Goal: Task Accomplishment & Management: Use online tool/utility

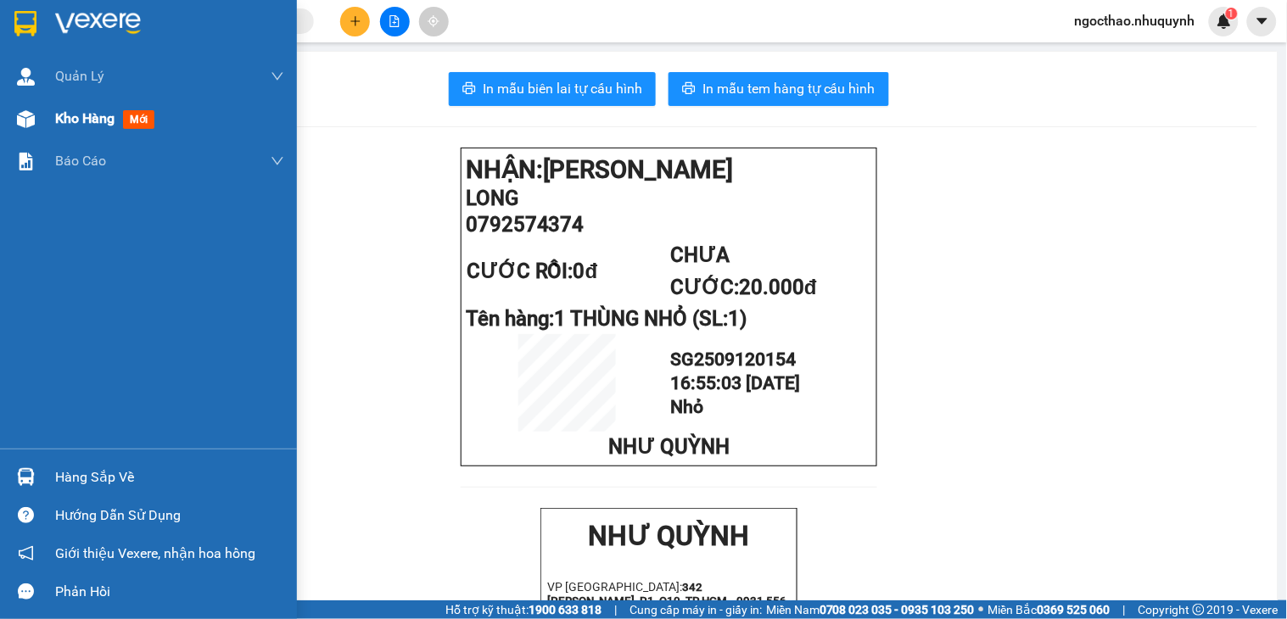
click at [47, 115] on div "Kho hàng mới" at bounding box center [148, 119] width 297 height 42
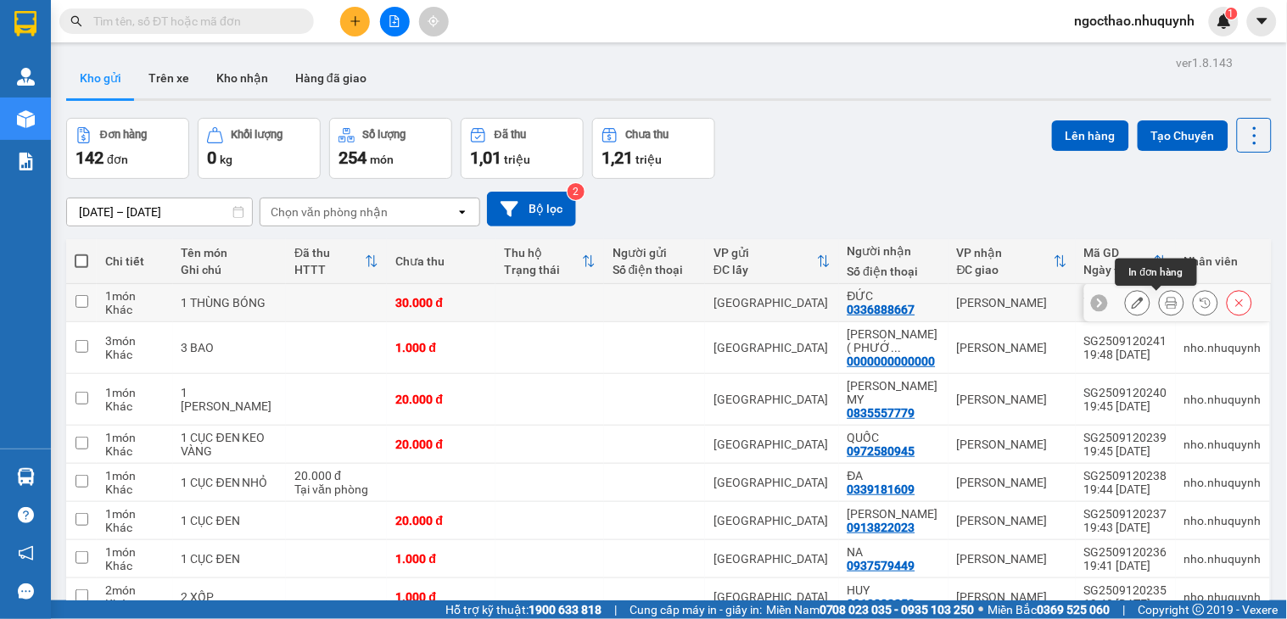
click at [1165, 308] on icon at bounding box center [1171, 303] width 12 height 12
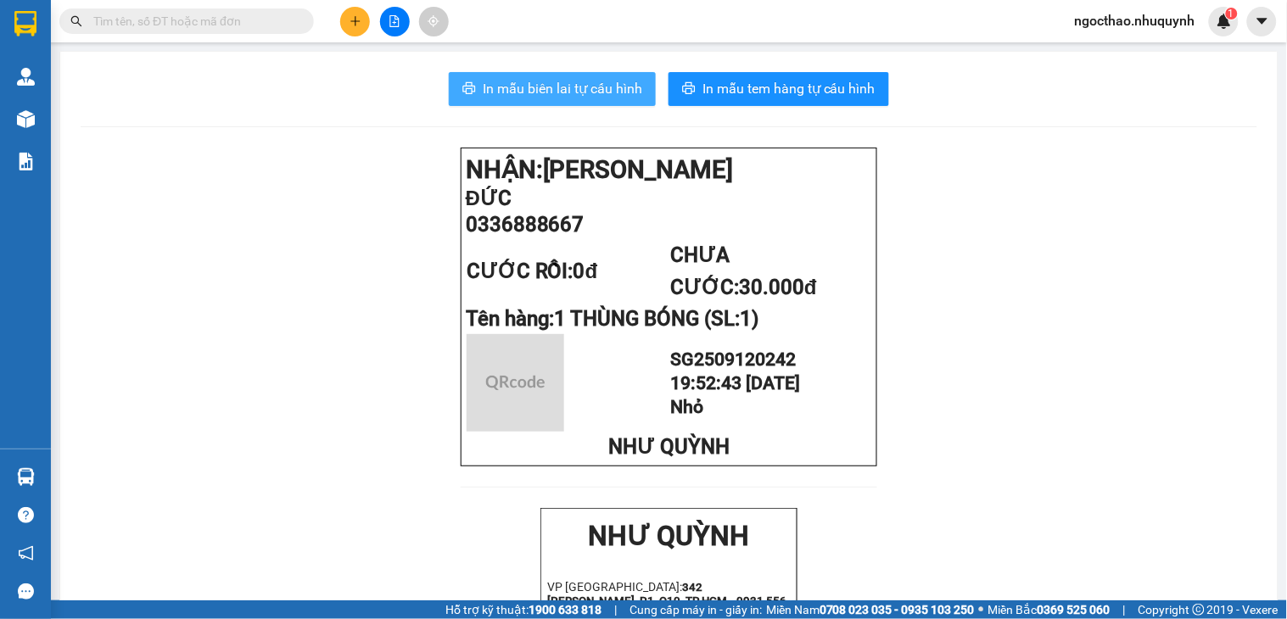
drag, startPoint x: 539, startPoint y: 83, endPoint x: 848, endPoint y: 207, distance: 332.6
click at [544, 87] on span "In mẫu biên lai tự cấu hình" at bounding box center [562, 88] width 159 height 21
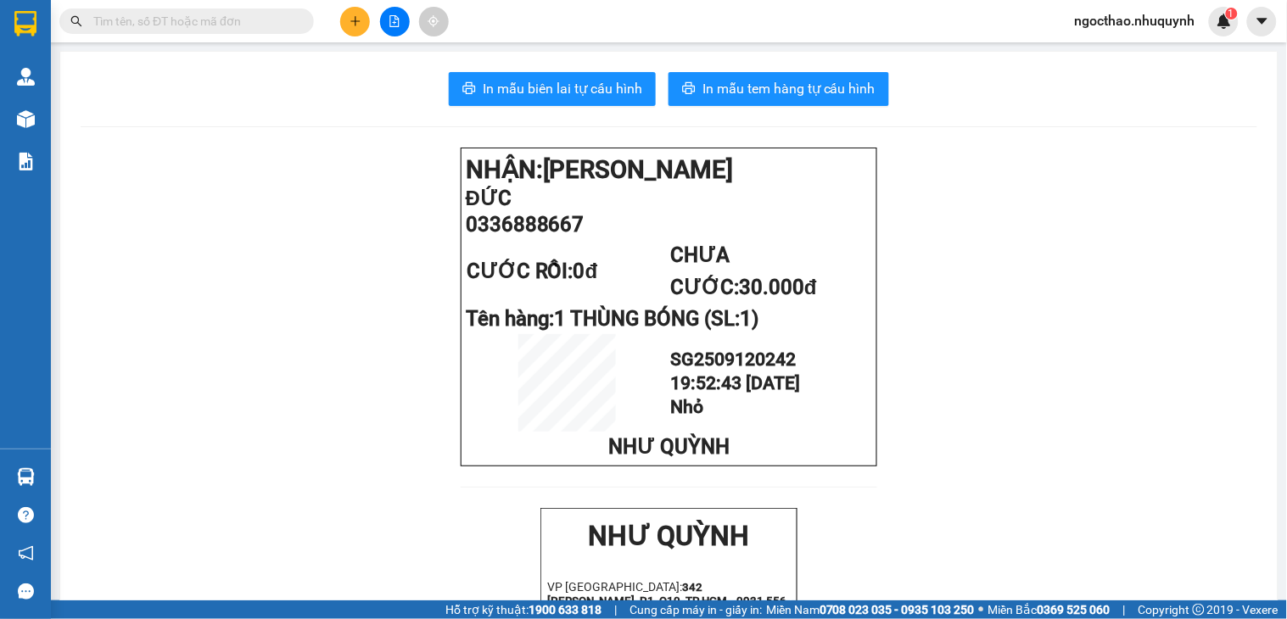
click at [260, 30] on input "text" at bounding box center [193, 21] width 200 height 19
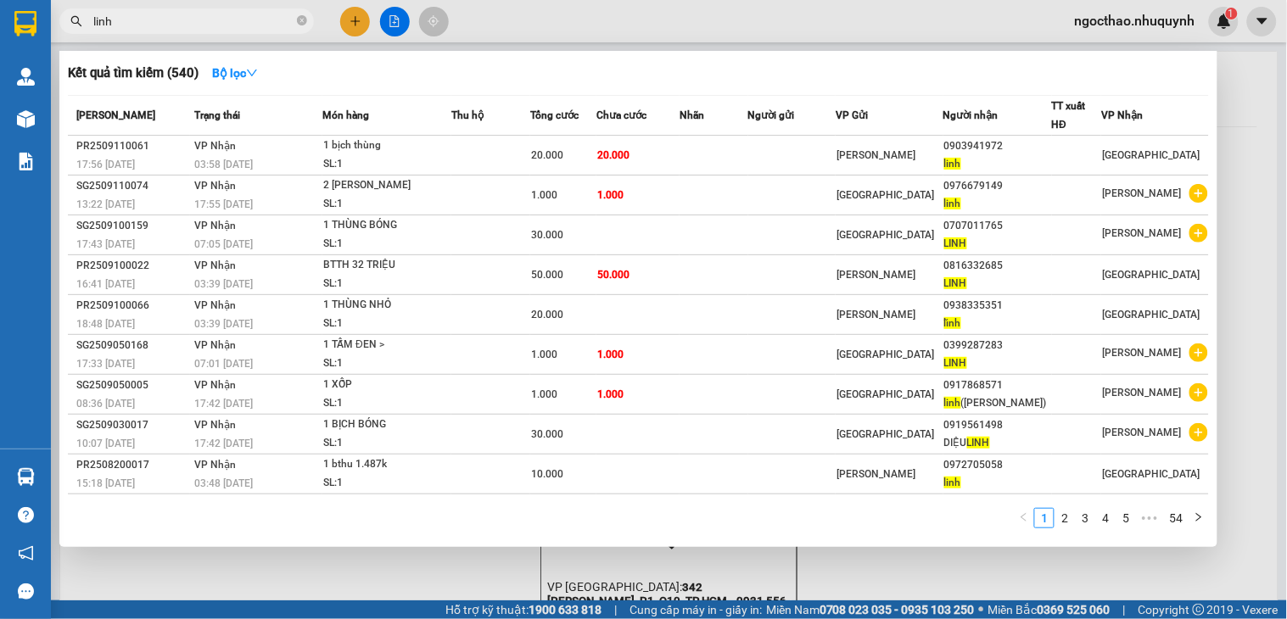
type input "linh"
